Goal: Check status: Check status

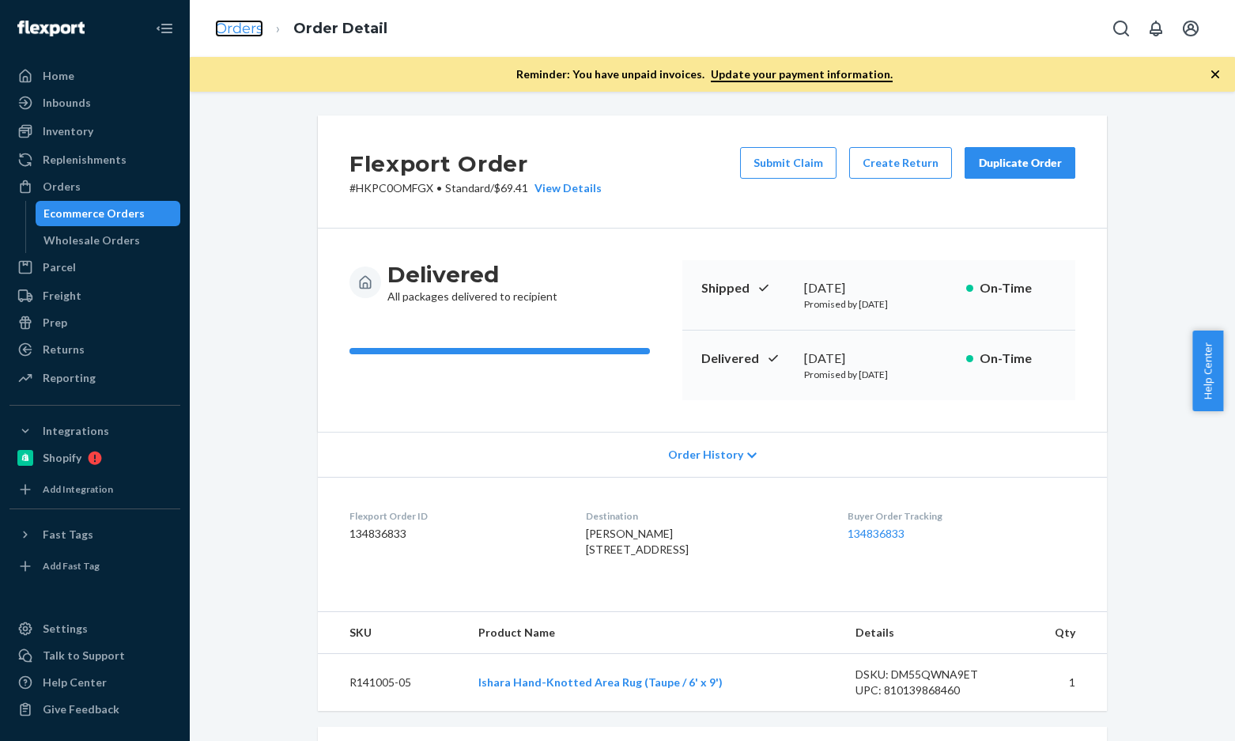
click at [240, 26] on link "Orders" at bounding box center [239, 28] width 48 height 17
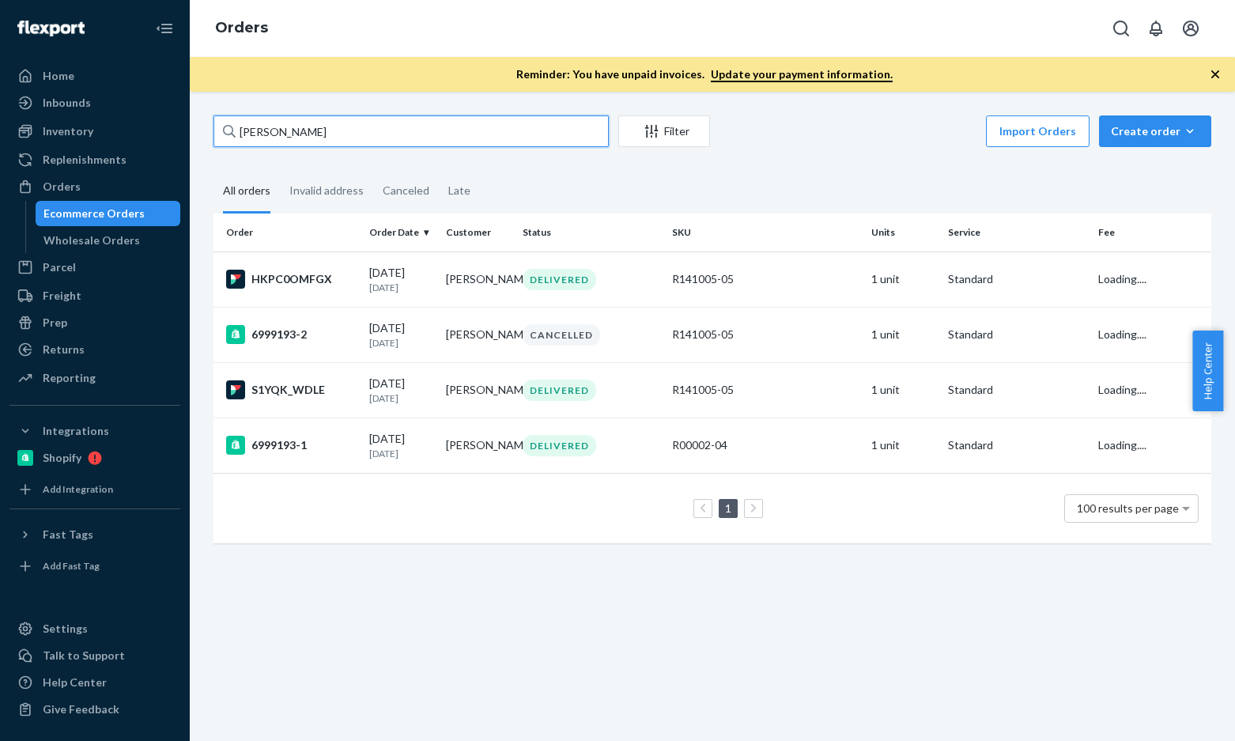
drag, startPoint x: 309, startPoint y: 138, endPoint x: 347, endPoint y: 149, distance: 39.3
click at [309, 138] on input "[PERSON_NAME]" at bounding box center [410, 131] width 395 height 32
paste input "[PERSON_NAME]"
type input "[PERSON_NAME]"
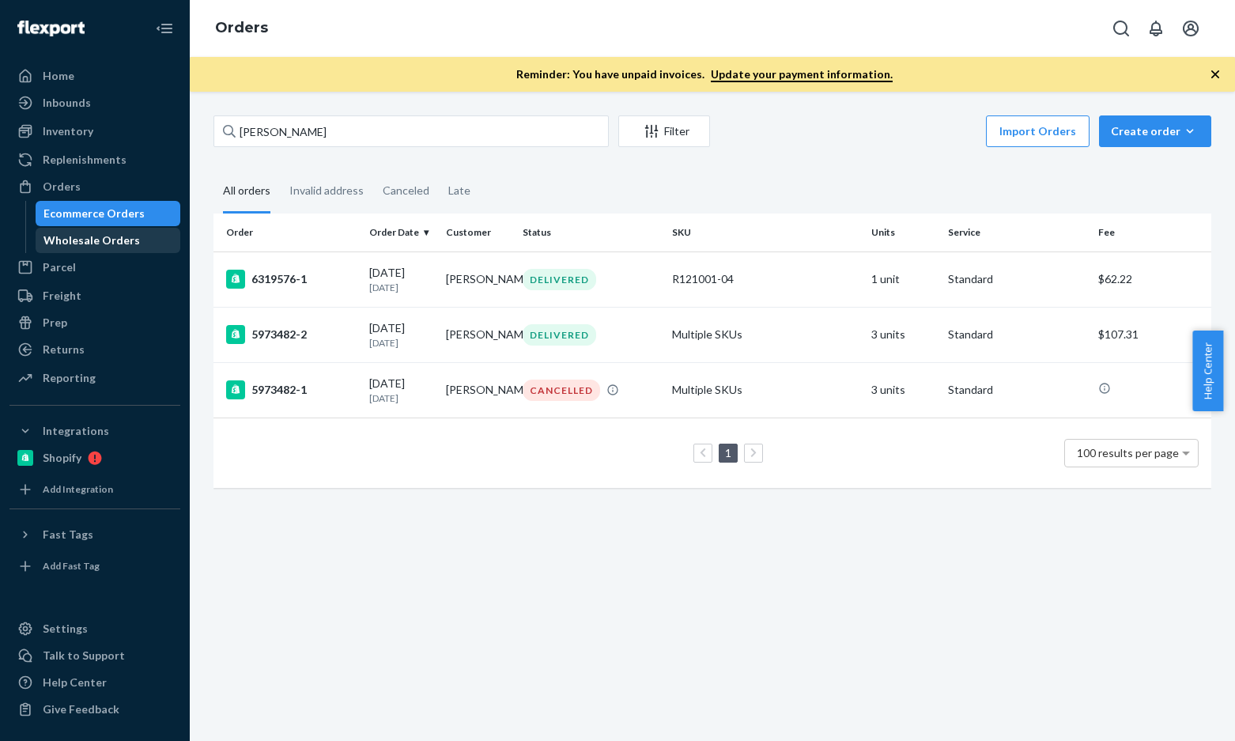
click at [94, 243] on div "Wholesale Orders" at bounding box center [91, 240] width 96 height 16
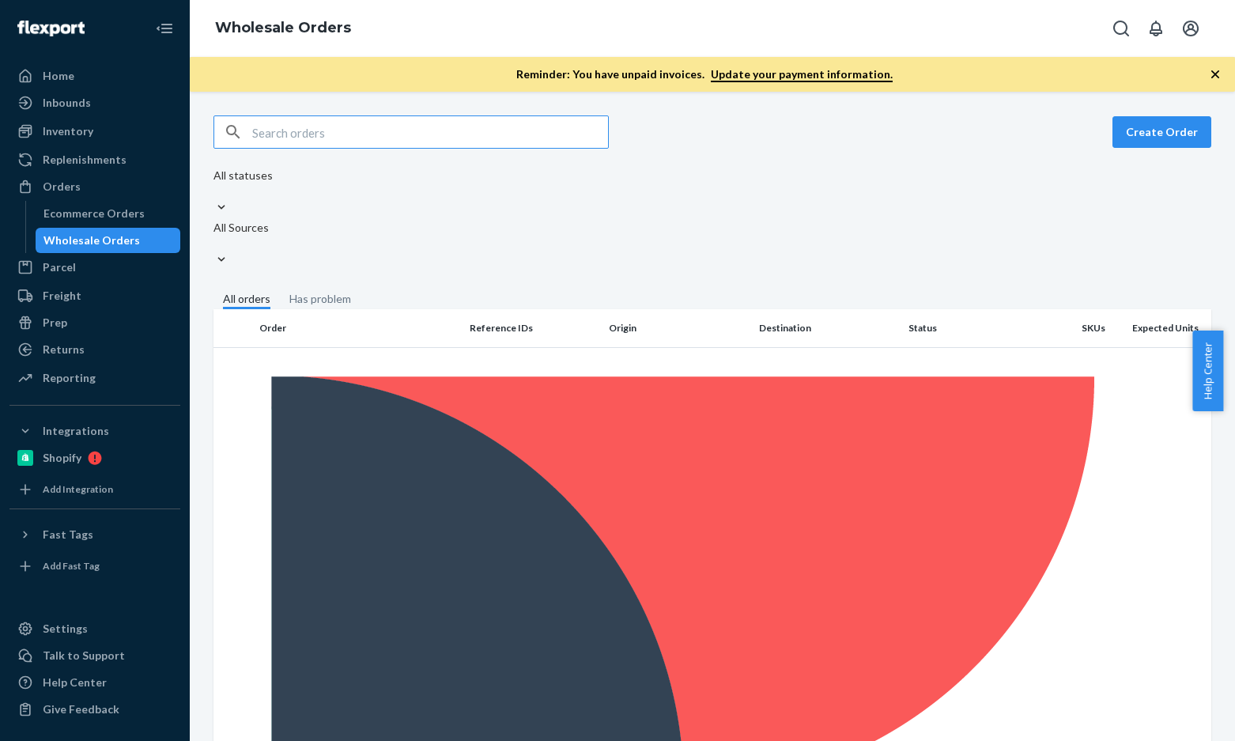
click at [343, 138] on input "text" at bounding box center [430, 132] width 356 height 32
type input "[PERSON_NAME]"
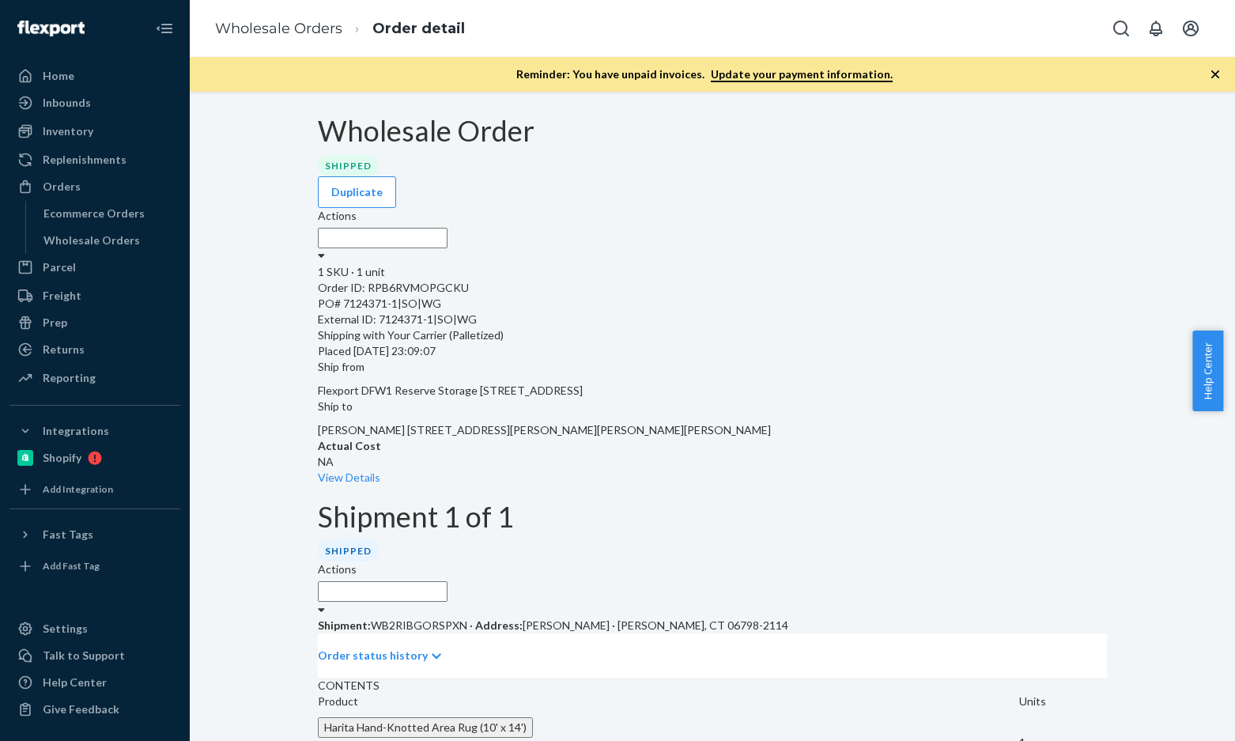
click at [282, 47] on ol "Wholesale Orders Order detail" at bounding box center [339, 29] width 275 height 47
click at [285, 28] on link "Wholesale Orders" at bounding box center [278, 28] width 127 height 17
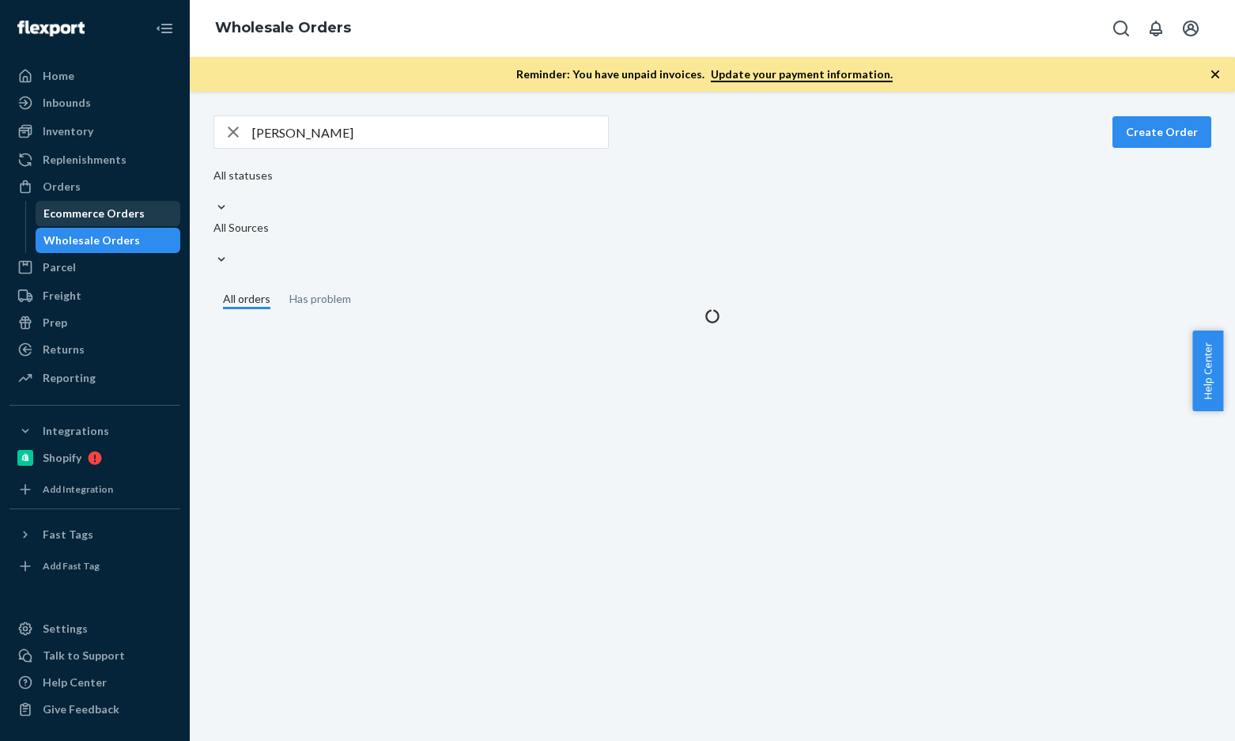
click at [78, 220] on div "Ecommerce Orders" at bounding box center [93, 214] width 101 height 16
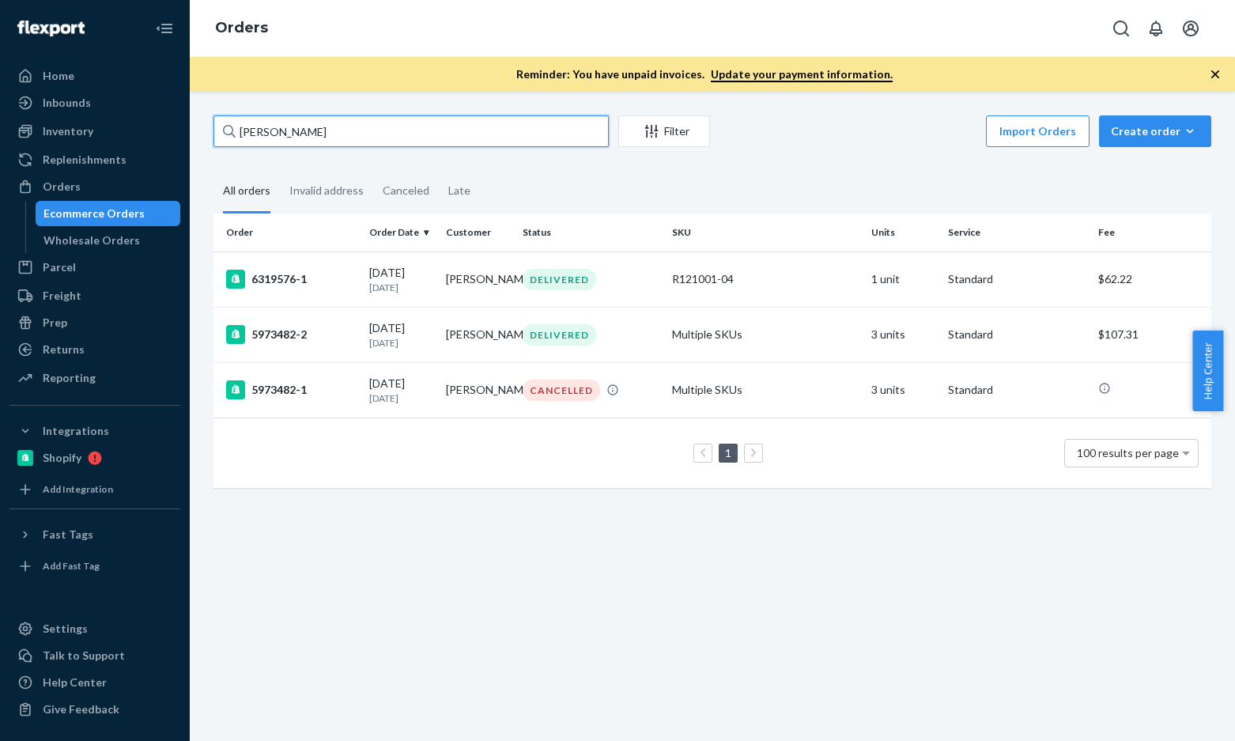
click at [350, 139] on input "[PERSON_NAME]" at bounding box center [410, 131] width 395 height 32
paste input "[PERSON_NAME]"
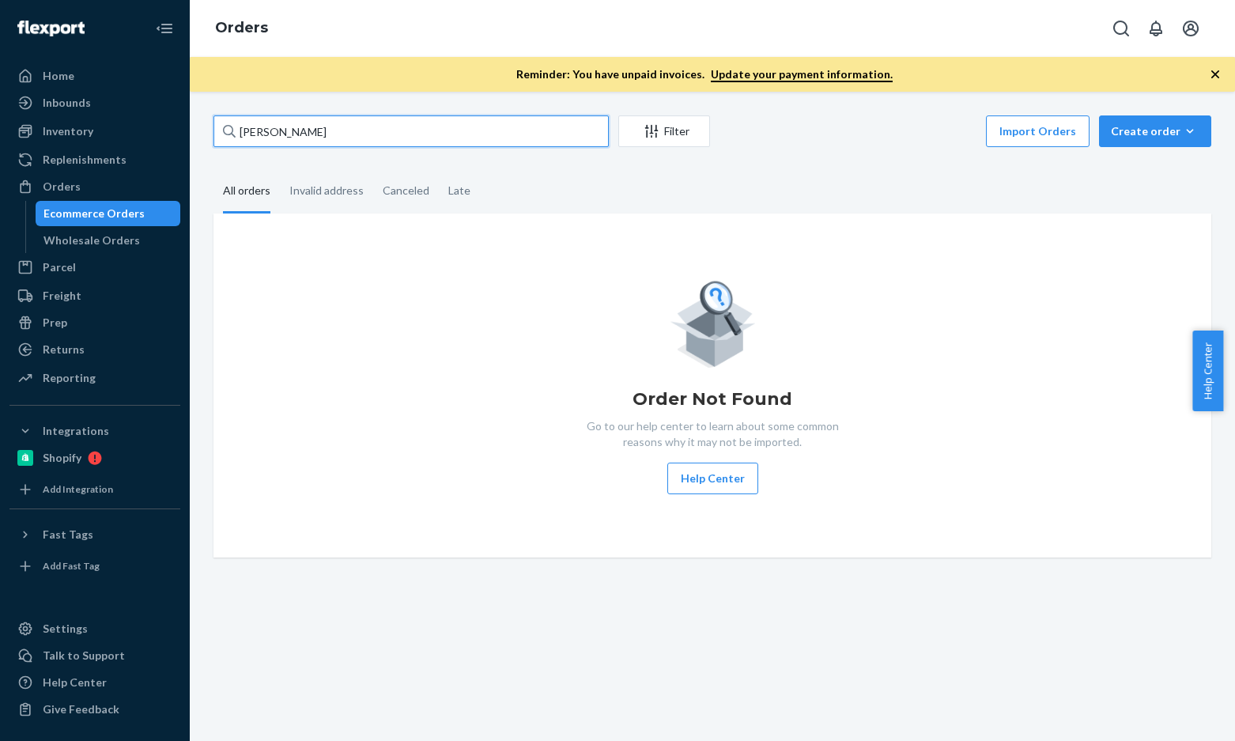
click at [496, 126] on input "[PERSON_NAME]" at bounding box center [410, 131] width 395 height 32
paste input "[PERSON_NAME]"
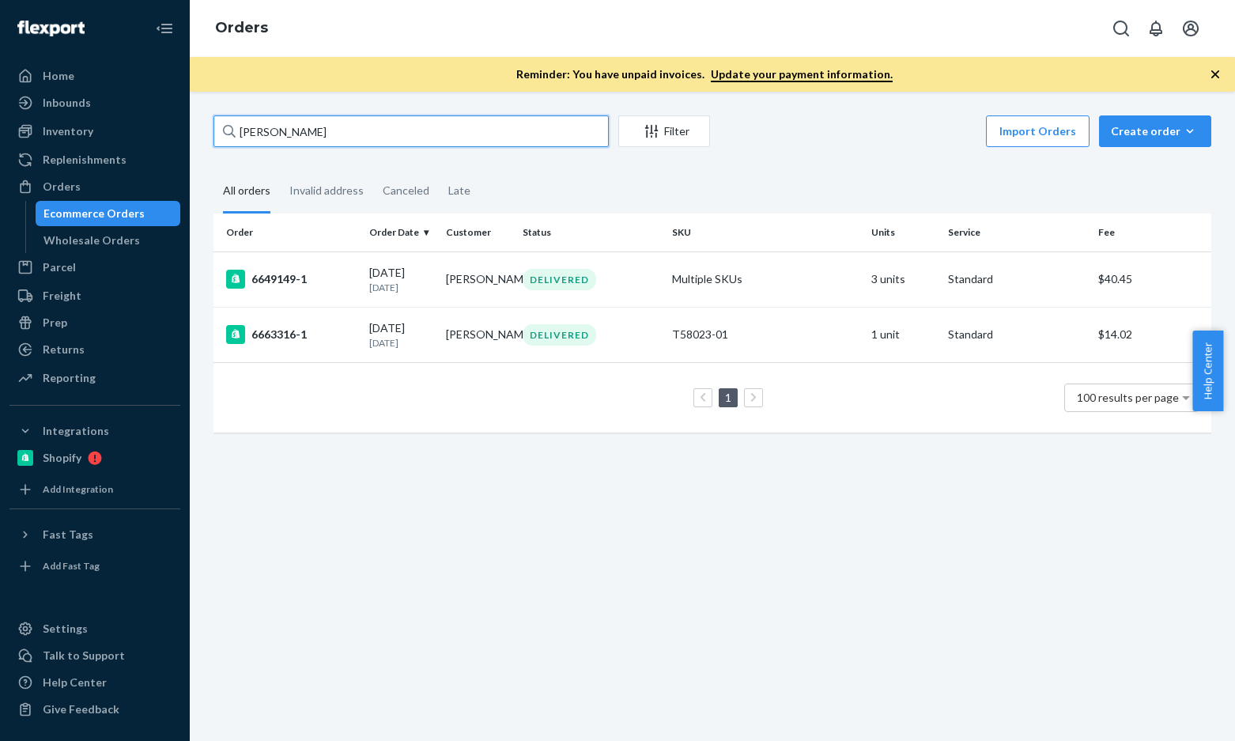
click at [490, 128] on input "[PERSON_NAME]" at bounding box center [410, 131] width 395 height 32
paste input "[PERSON_NAME]"
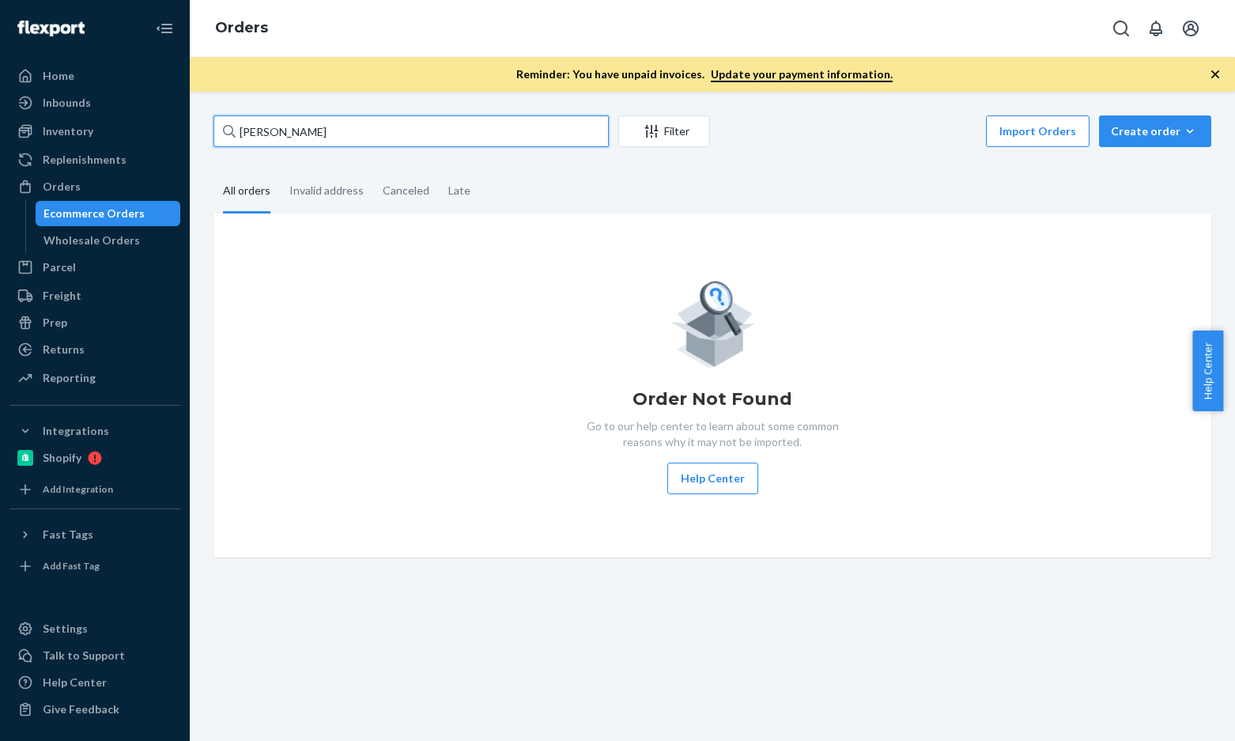
click at [472, 132] on input "[PERSON_NAME]" at bounding box center [410, 131] width 395 height 32
paste input "[PERSON_NAME]"
type input "[PERSON_NAME]"
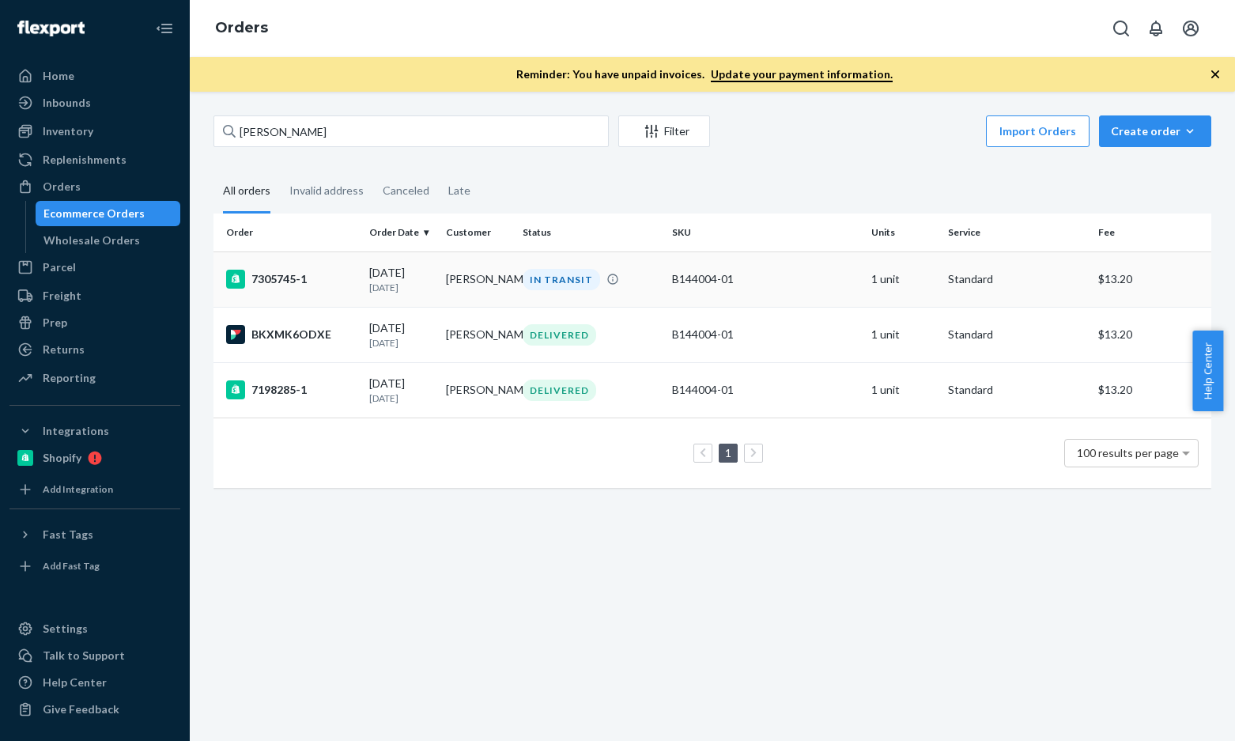
click at [265, 273] on div "7305745-1" at bounding box center [291, 279] width 130 height 19
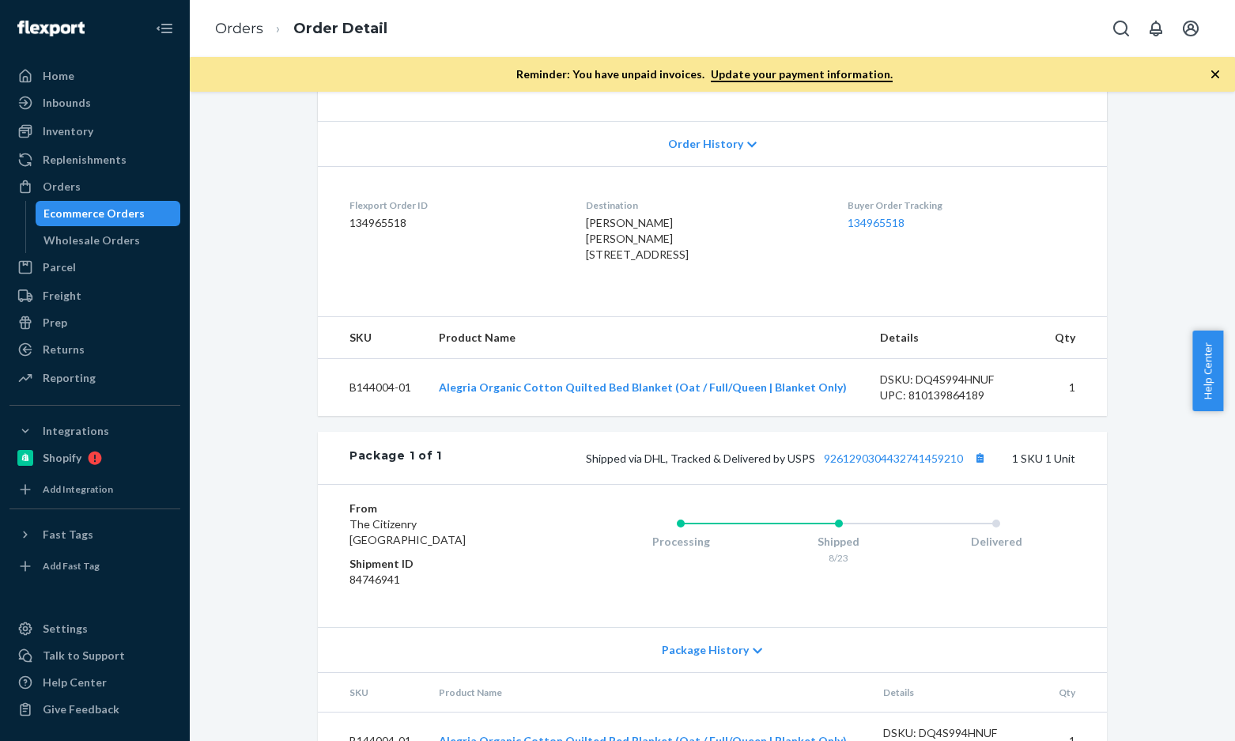
scroll to position [390, 0]
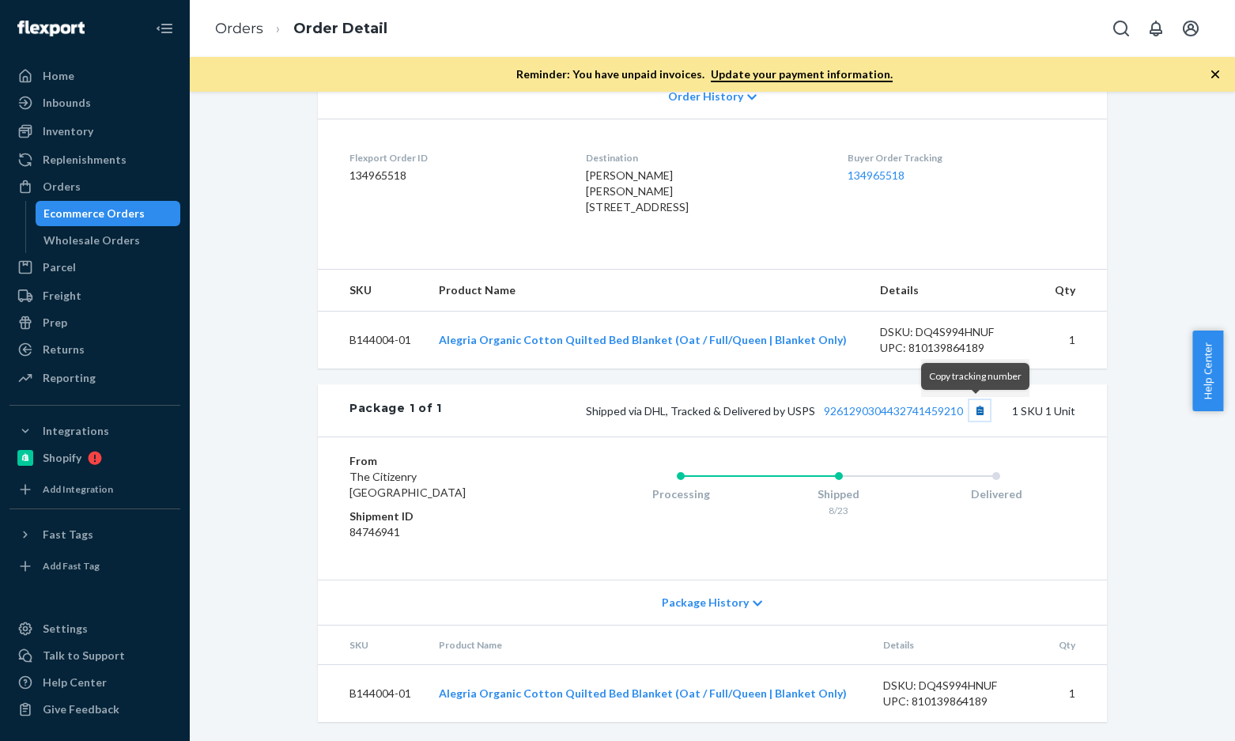
click at [979, 412] on button "Copy tracking number" at bounding box center [979, 410] width 21 height 21
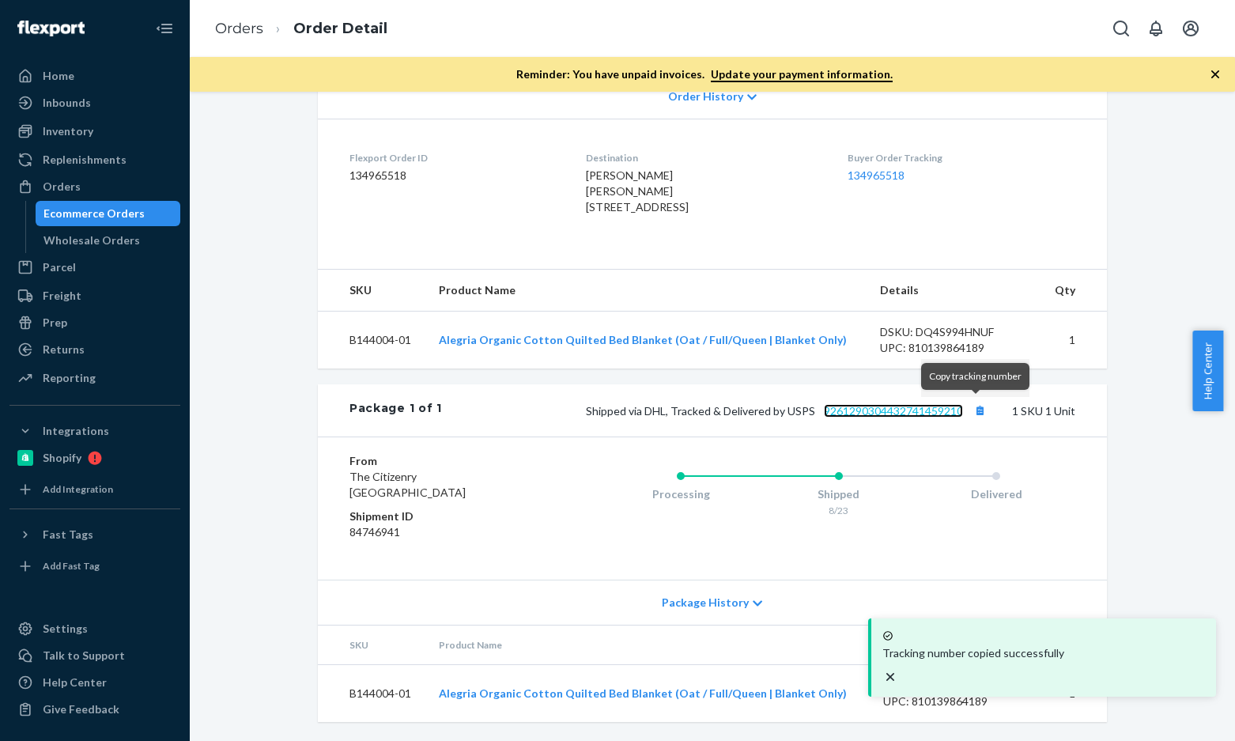
click at [904, 412] on link "9261290304432741459210" at bounding box center [893, 410] width 139 height 13
